Goal: Transaction & Acquisition: Purchase product/service

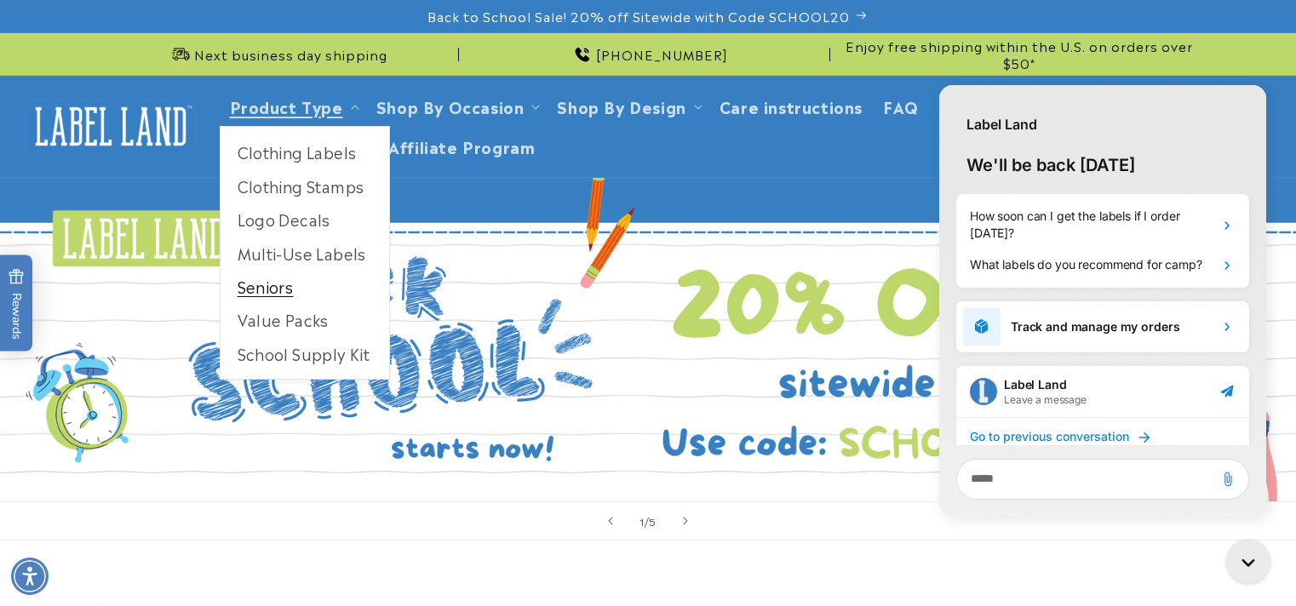
click at [269, 280] on link "Seniors" at bounding box center [305, 286] width 169 height 33
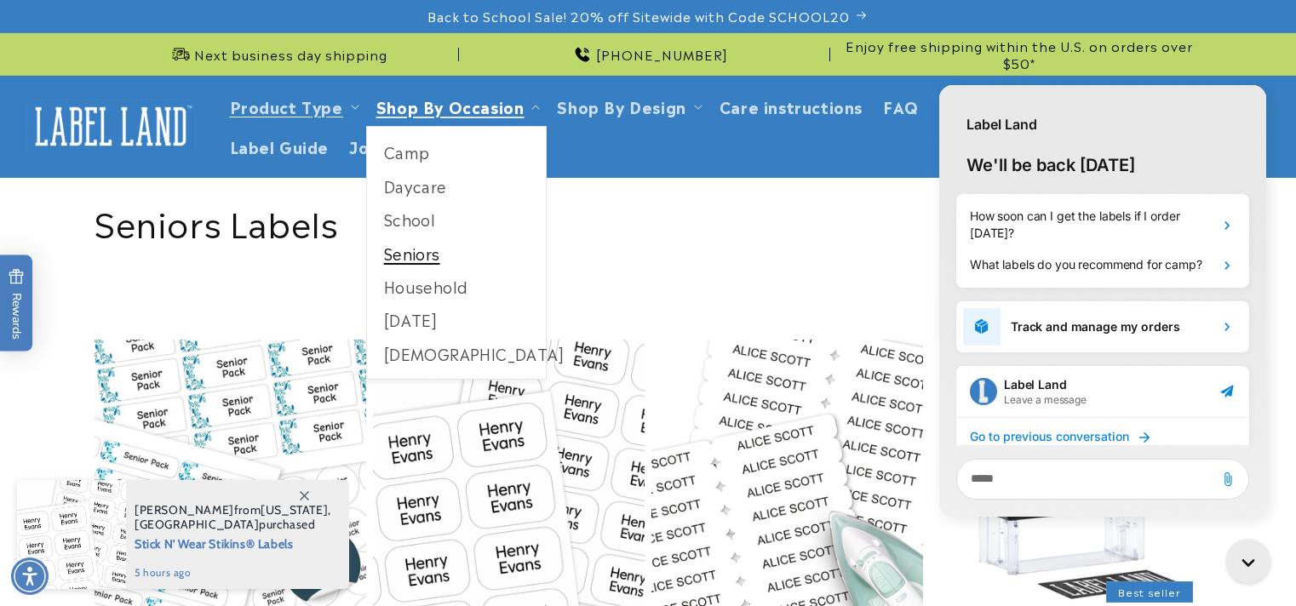
click at [421, 254] on link "Seniors" at bounding box center [457, 253] width 180 height 33
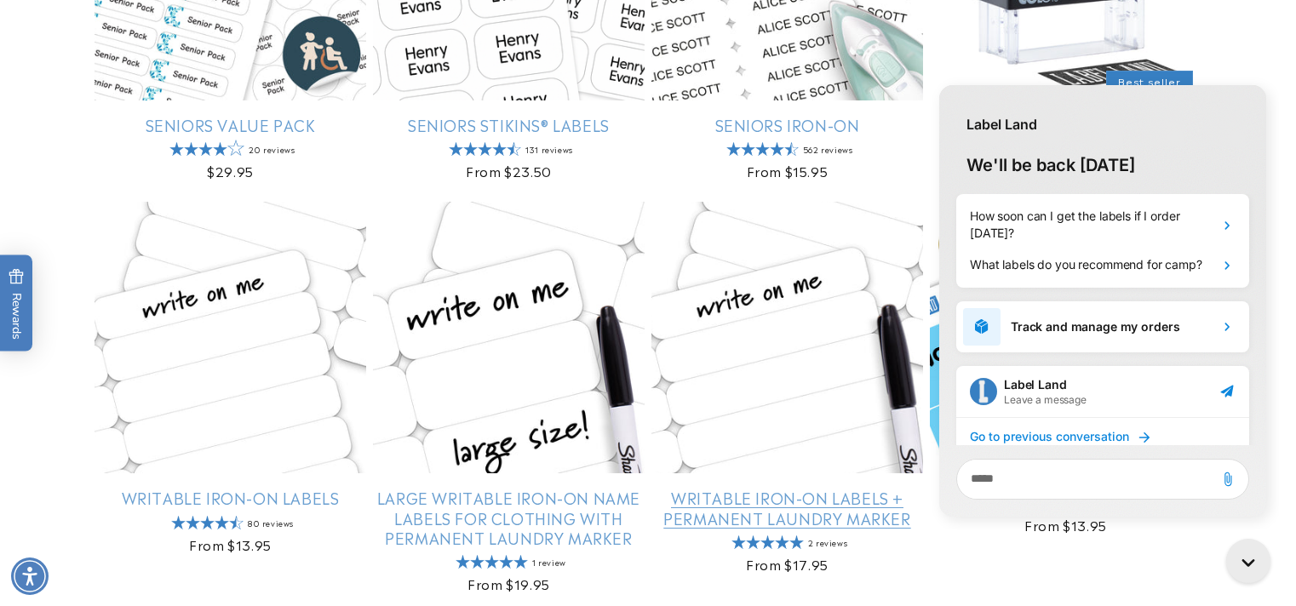
scroll to position [341, 0]
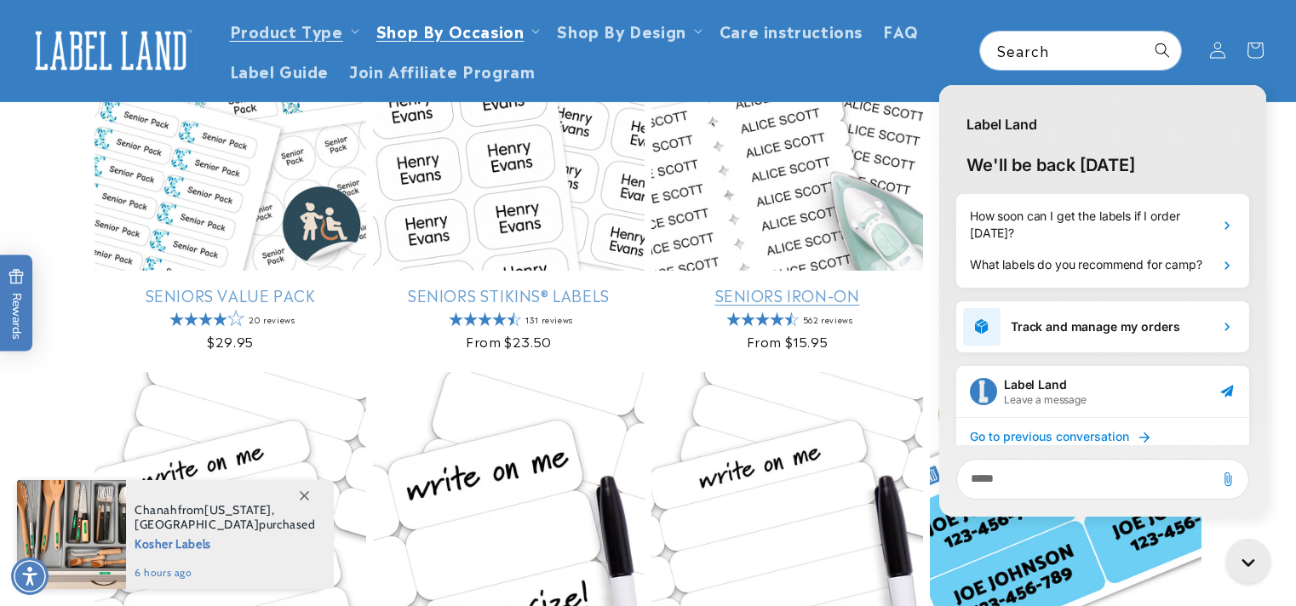
click at [759, 301] on link "Seniors Iron-On" at bounding box center [787, 295] width 272 height 20
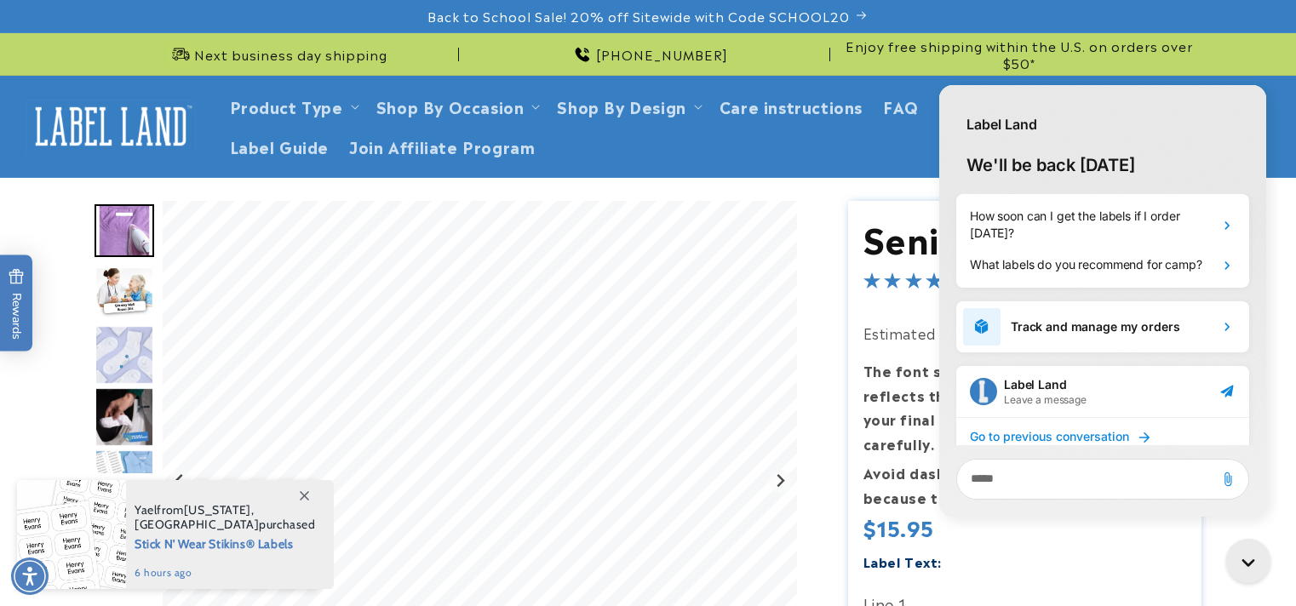
click at [139, 294] on img "Go to slide 2" at bounding box center [125, 292] width 60 height 53
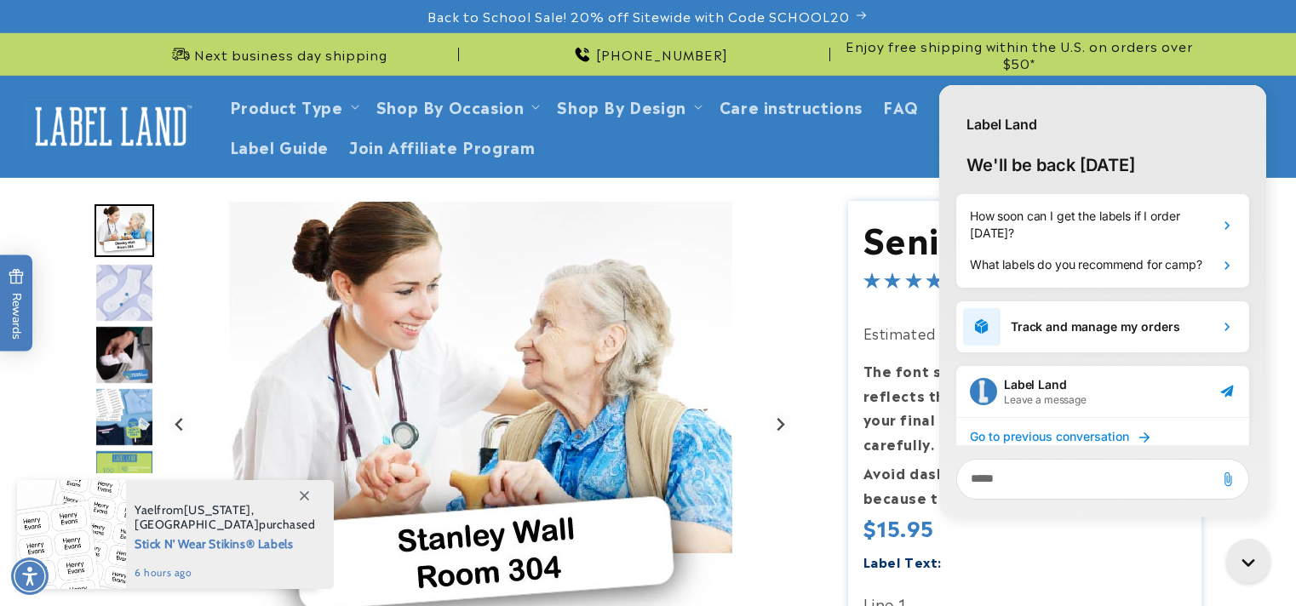
click at [139, 294] on img "Go to slide 3" at bounding box center [125, 293] width 60 height 60
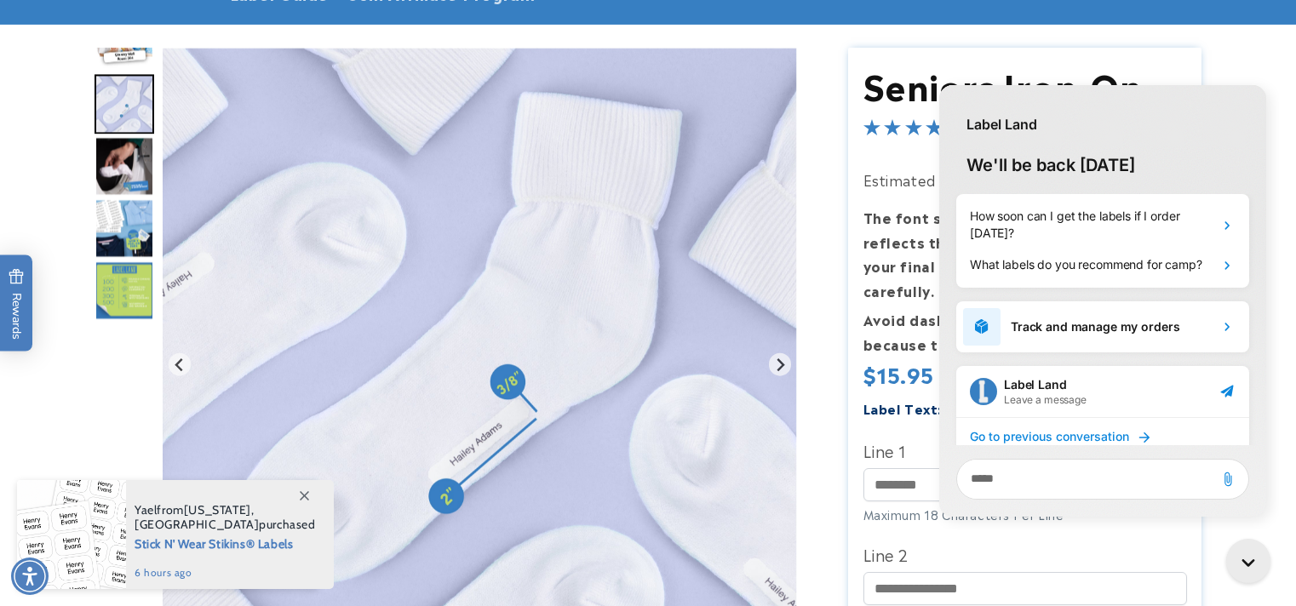
scroll to position [170, 0]
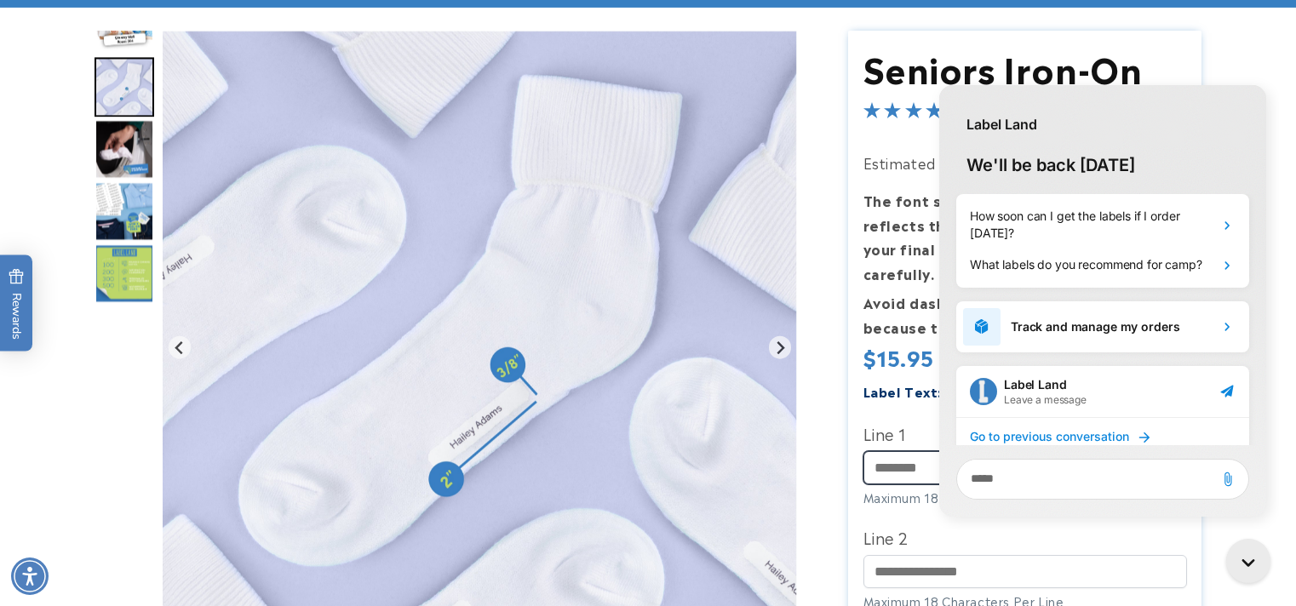
click at [879, 451] on input "Line 1" at bounding box center [1025, 467] width 324 height 33
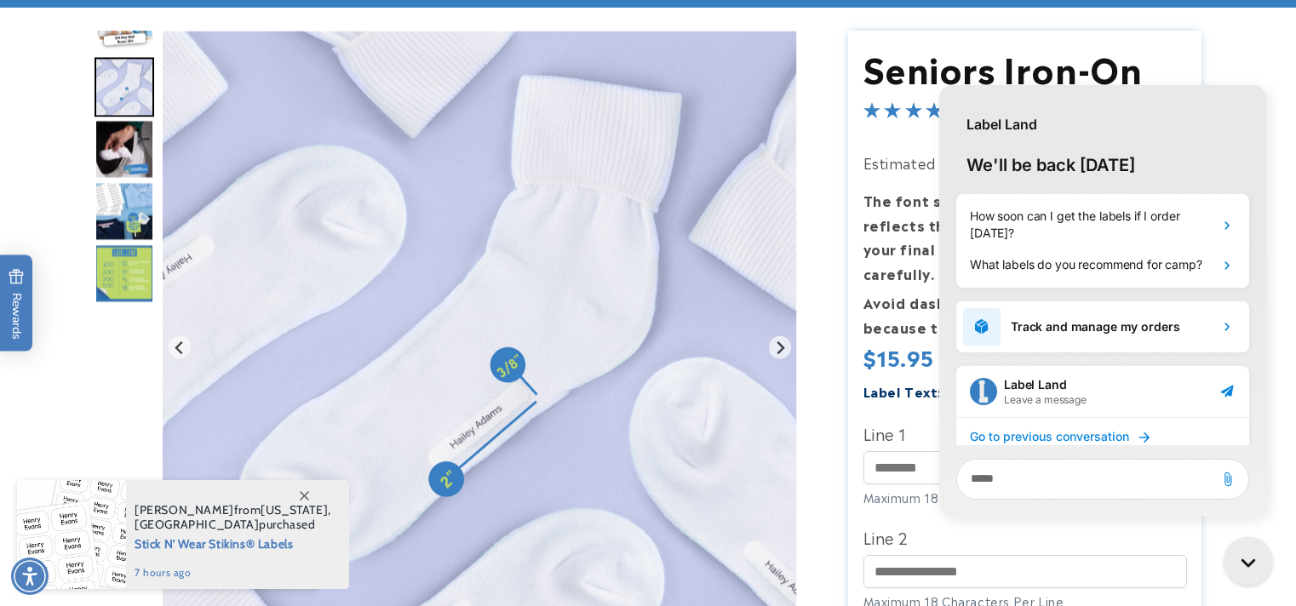
click at [1258, 565] on icon "Close gorgias live chat" at bounding box center [1251, 564] width 19 height 19
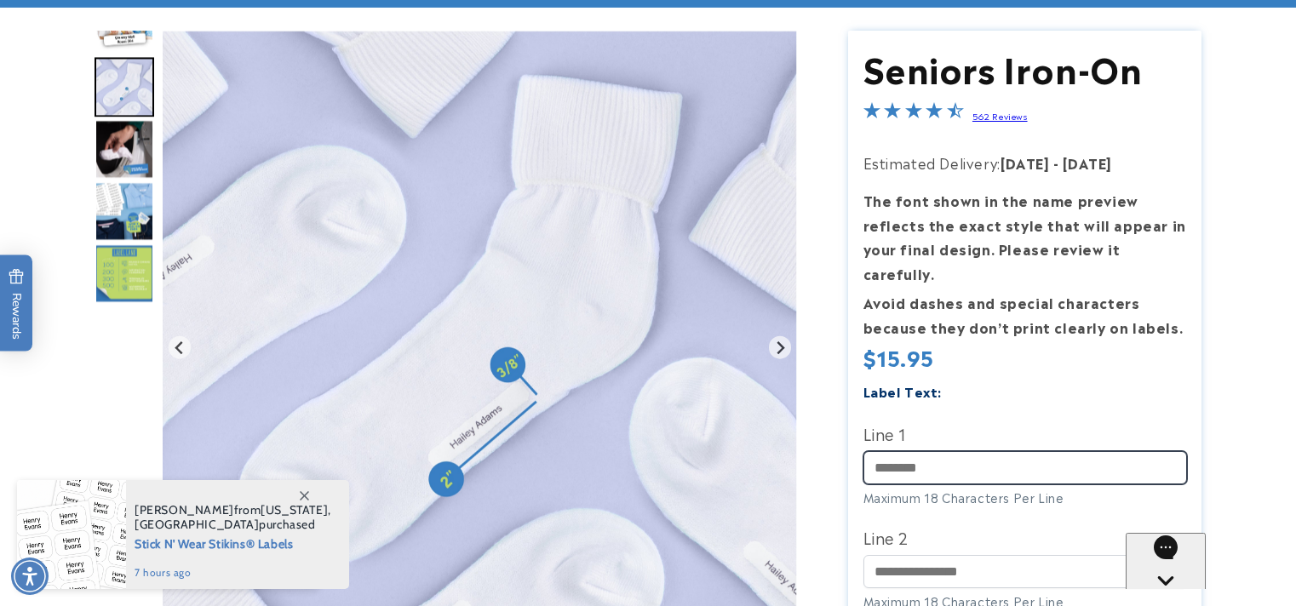
click at [929, 451] on input "Line 1" at bounding box center [1025, 467] width 324 height 33
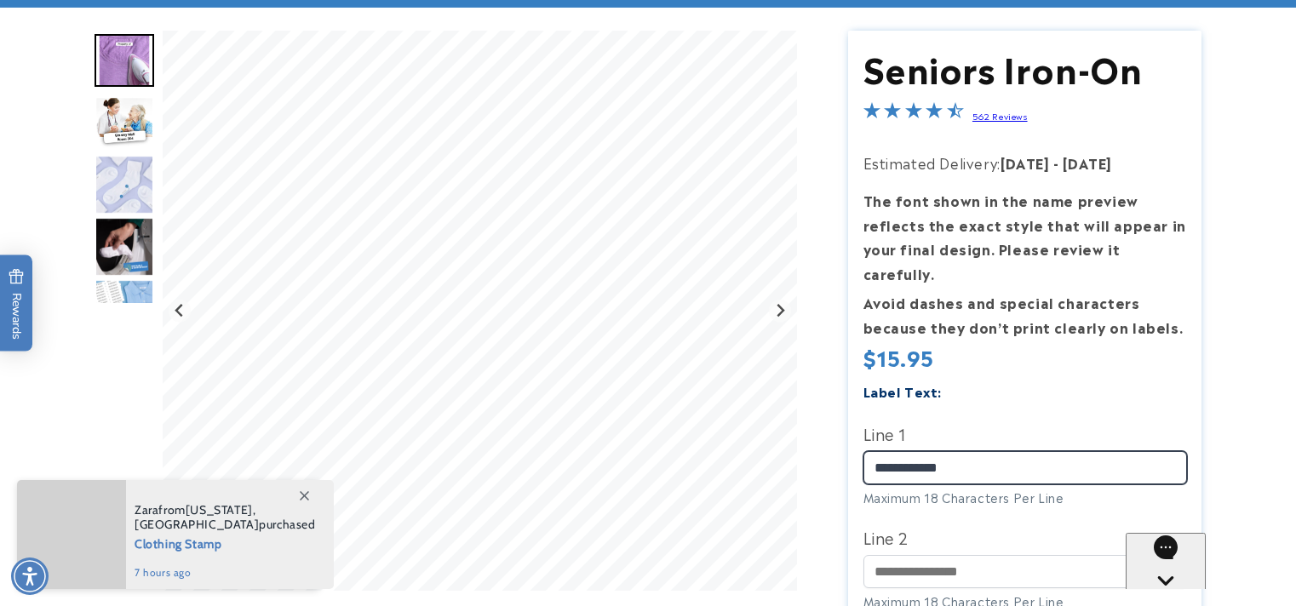
type input "**********"
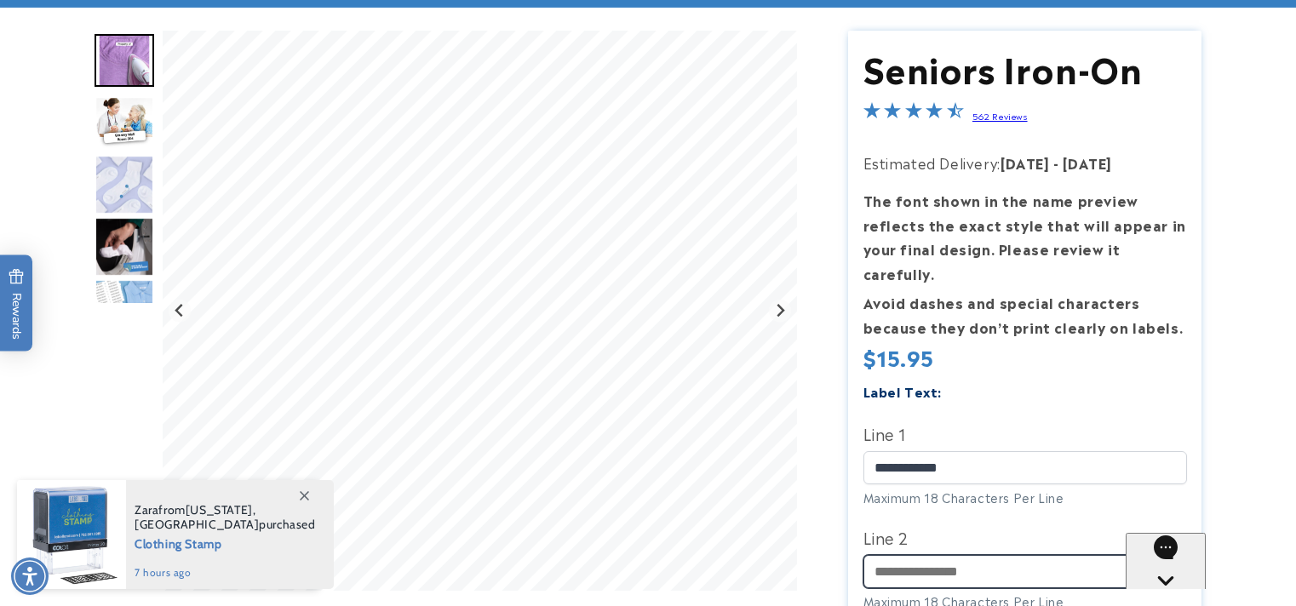
click at [969, 556] on input "Line 2" at bounding box center [1025, 571] width 324 height 33
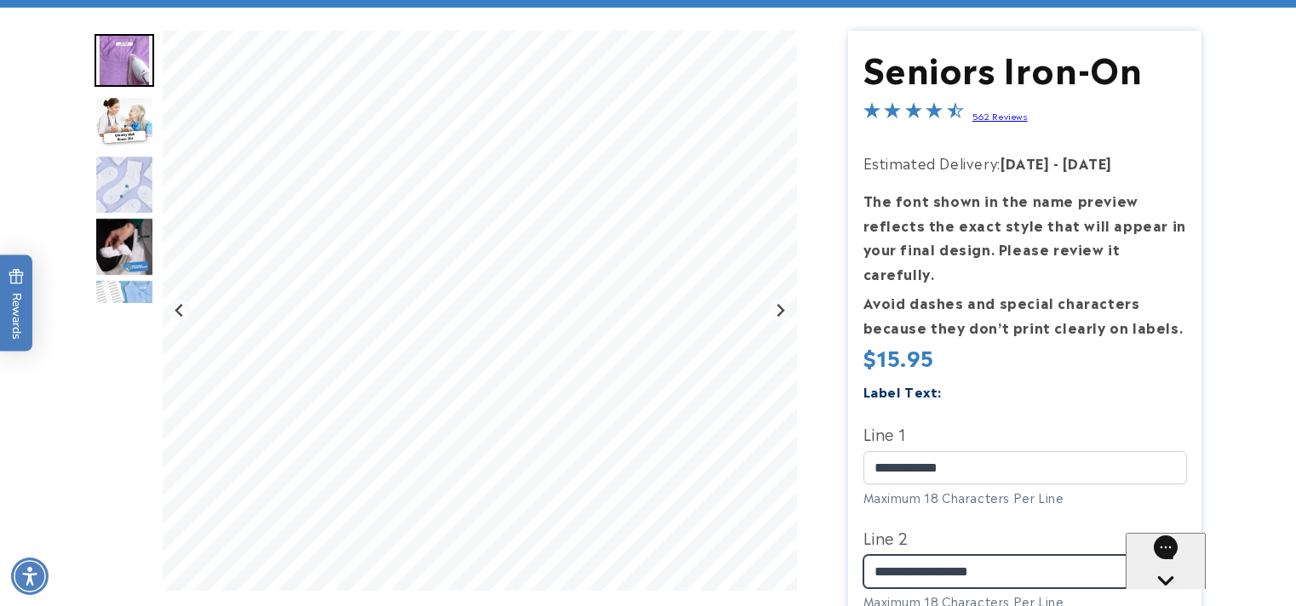
type input "**********"
click at [1099, 524] on label "Line 2" at bounding box center [1025, 537] width 324 height 27
click at [1099, 555] on input "**********" at bounding box center [1025, 571] width 324 height 33
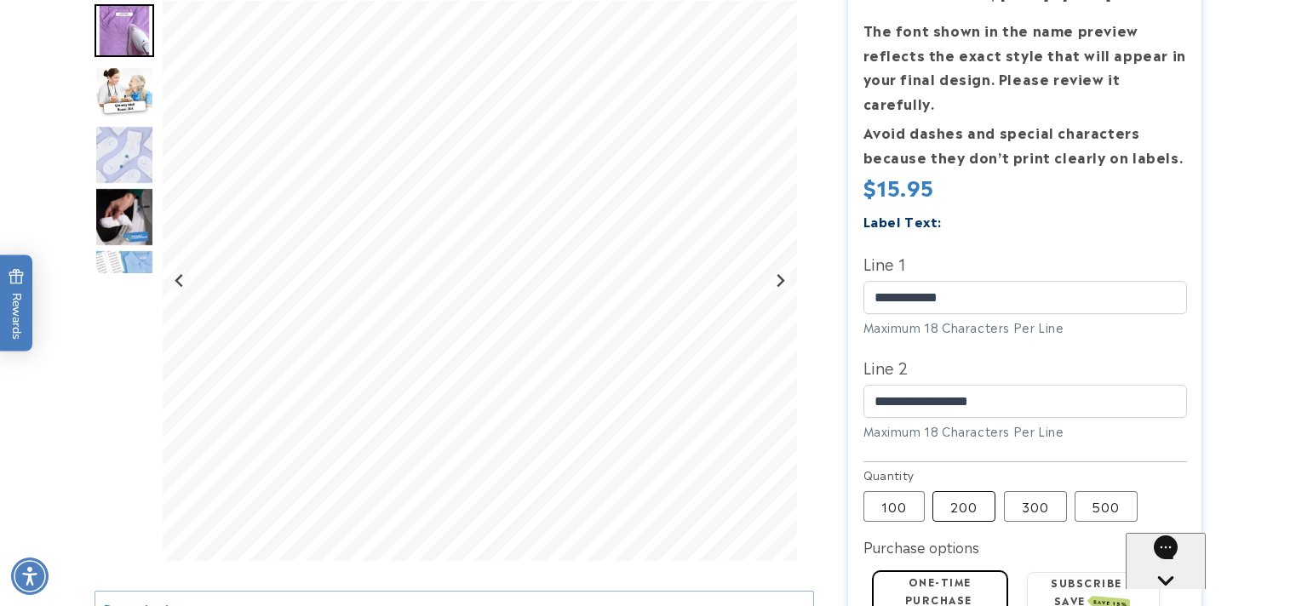
click at [974, 491] on label "200 Variant sold out or unavailable" at bounding box center [963, 506] width 63 height 31
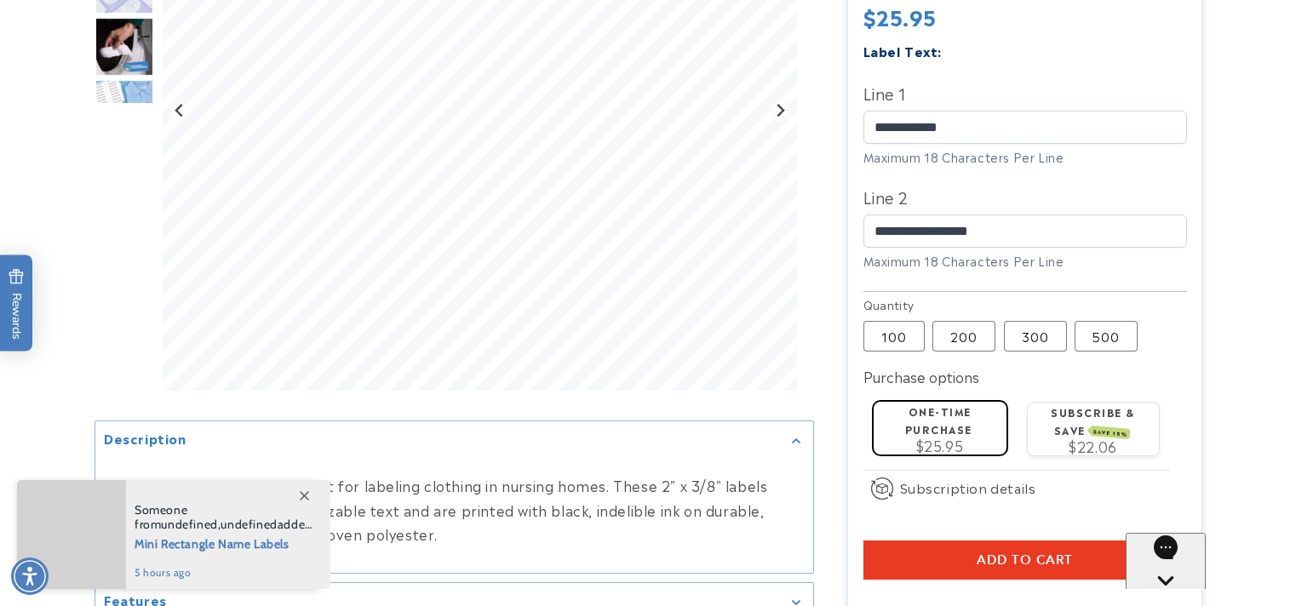
scroll to position [681, 0]
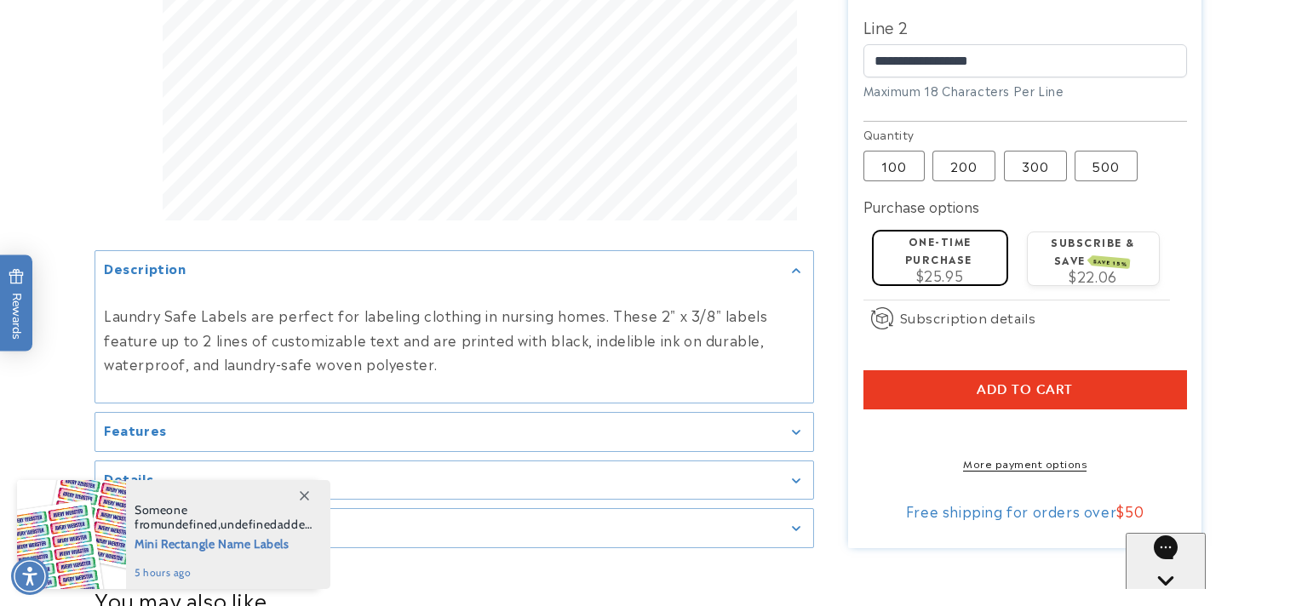
click at [1016, 382] on span "Add to cart" at bounding box center [1025, 389] width 96 height 15
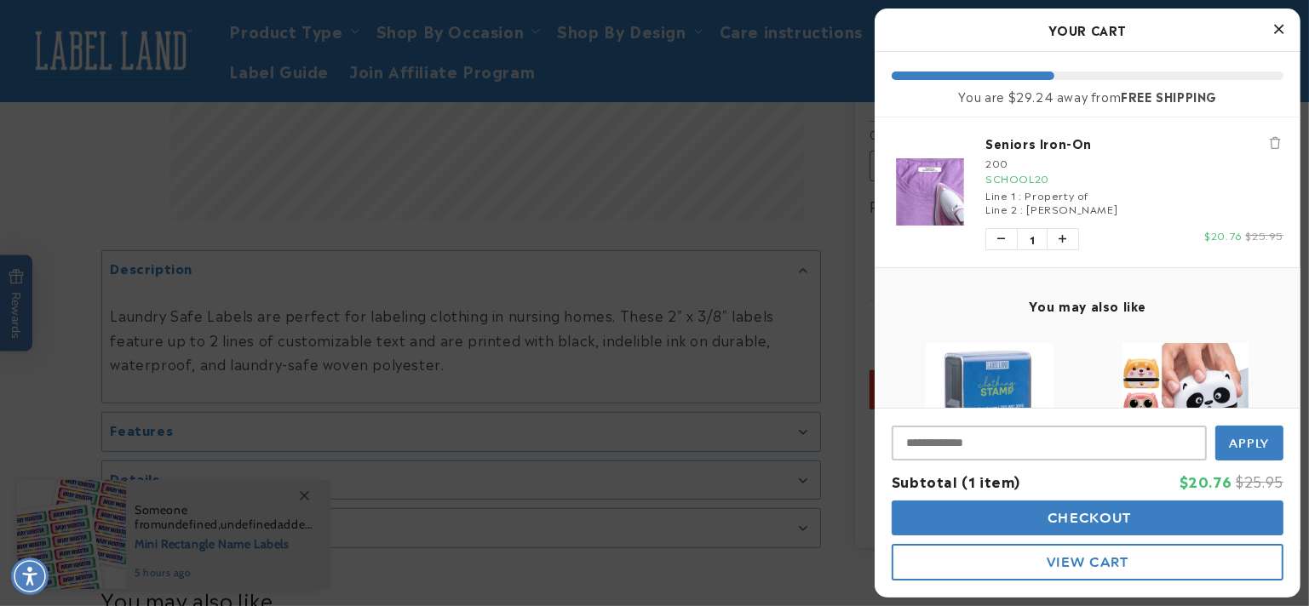
click at [109, 52] on div at bounding box center [654, 303] width 1309 height 606
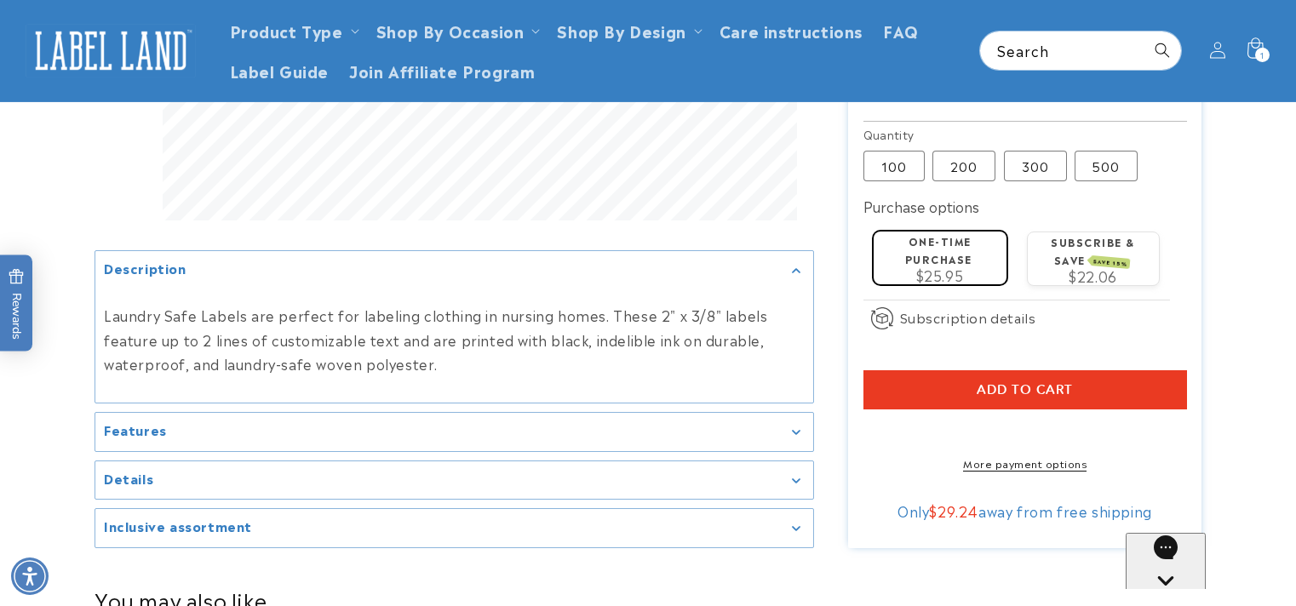
click at [117, 54] on img at bounding box center [111, 50] width 170 height 53
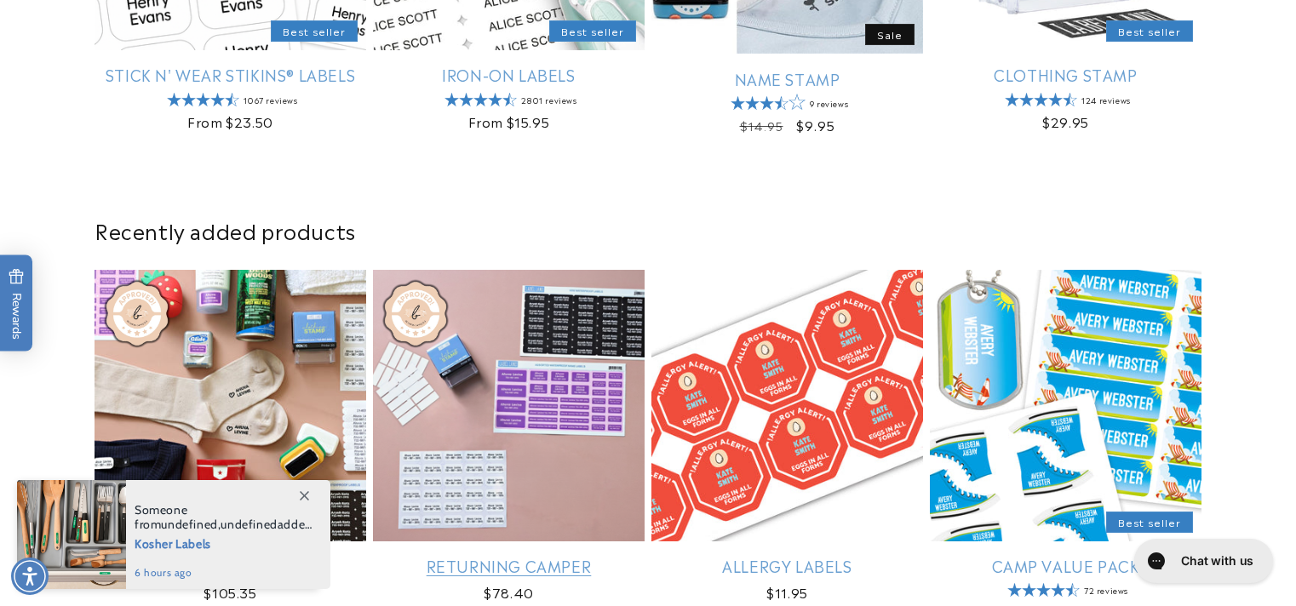
scroll to position [1022, 0]
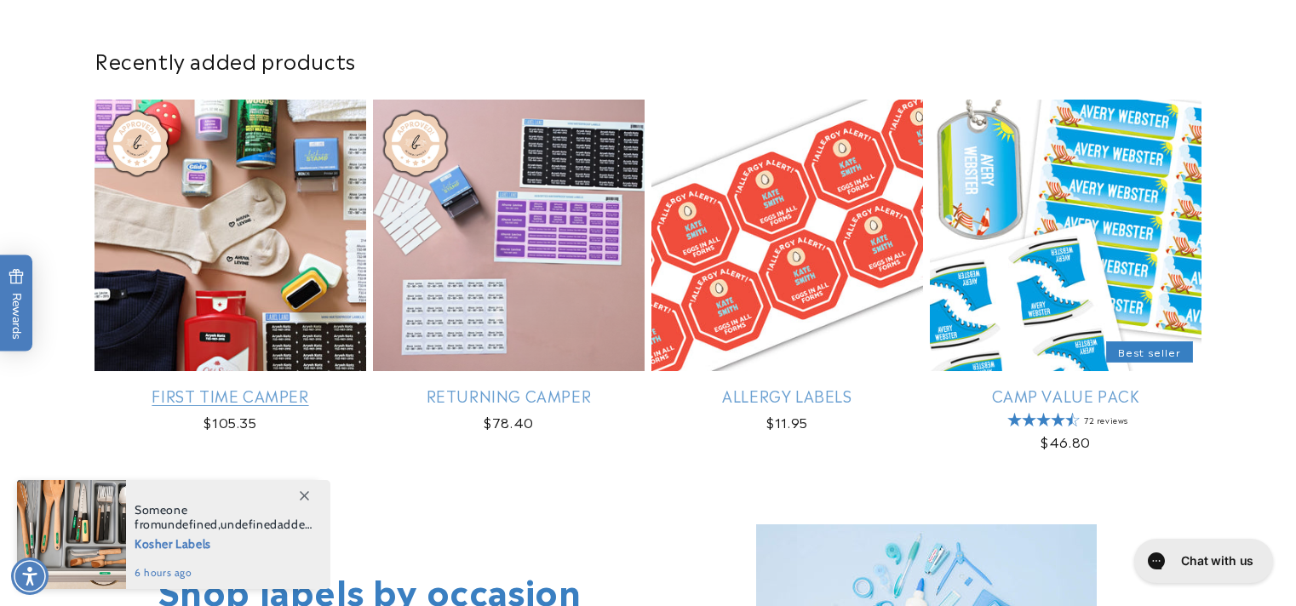
click at [257, 386] on link "First Time Camper" at bounding box center [231, 396] width 272 height 20
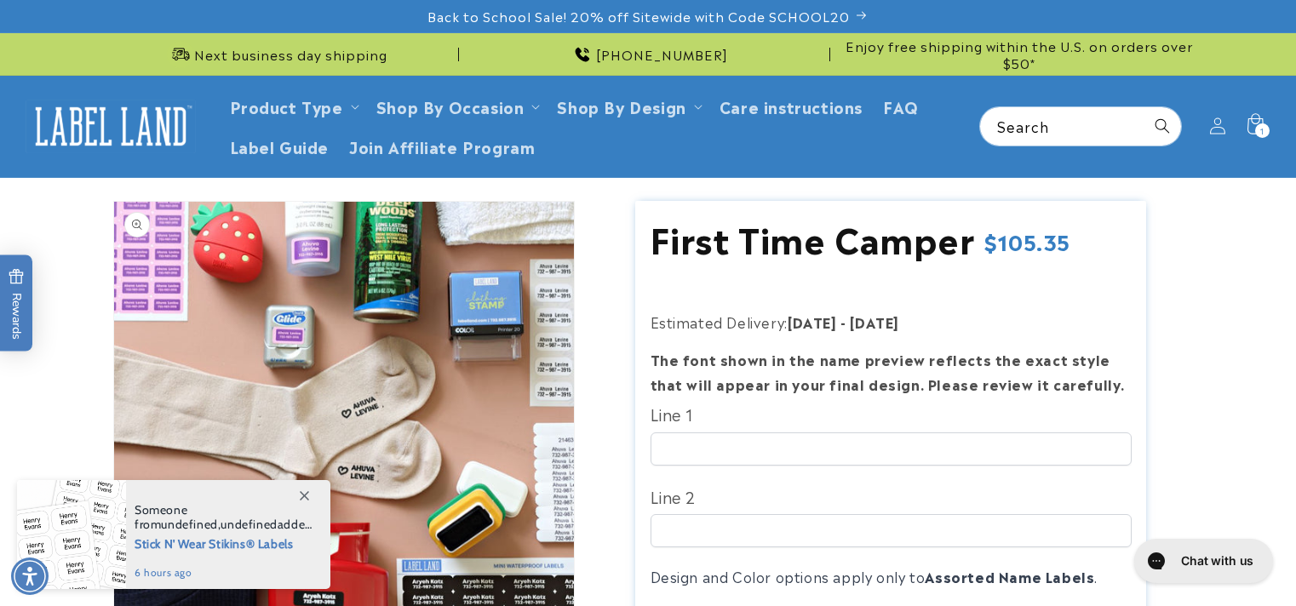
scroll to position [170, 0]
